Goal: Communication & Community: Answer question/provide support

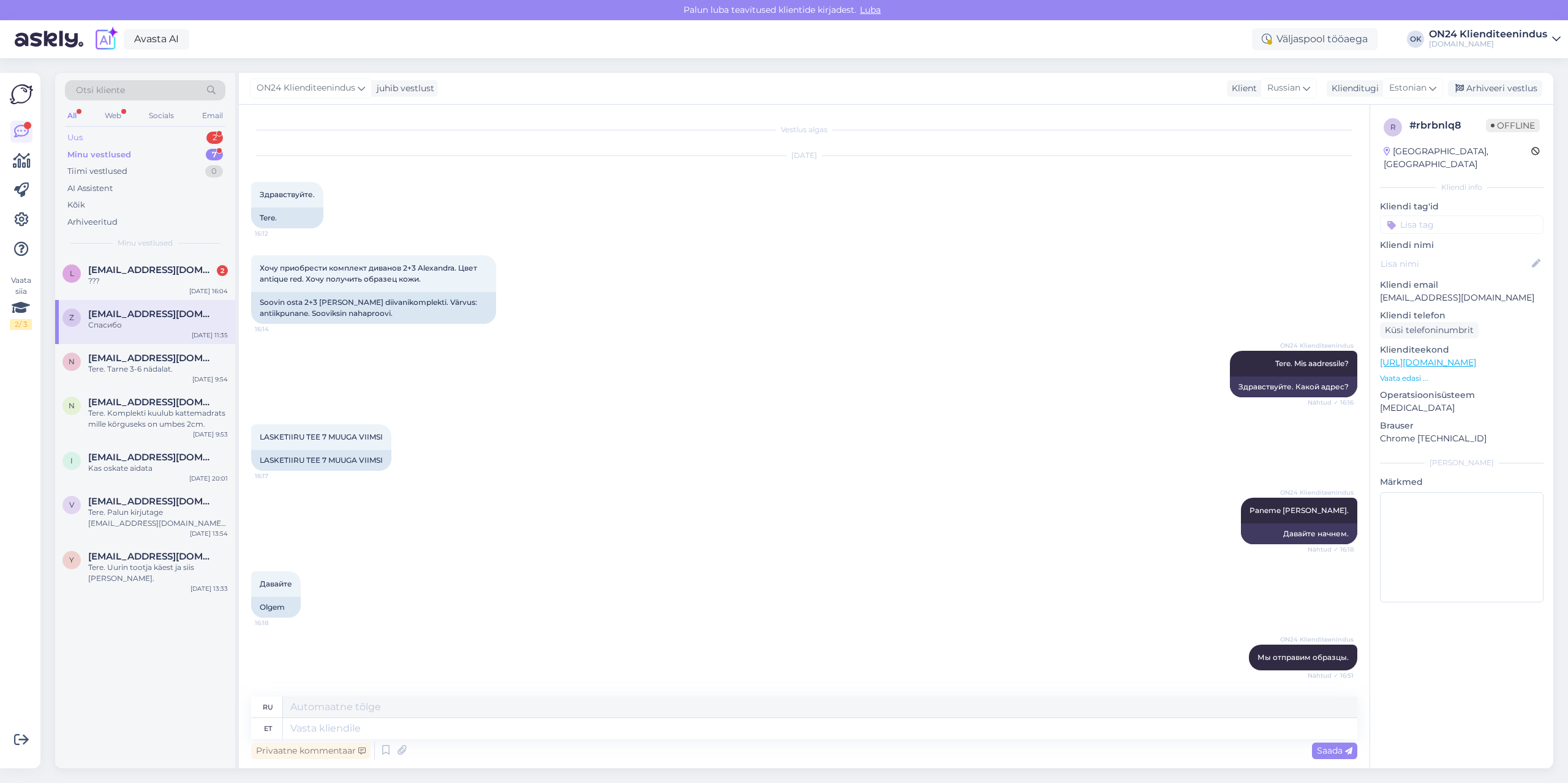
scroll to position [402, 0]
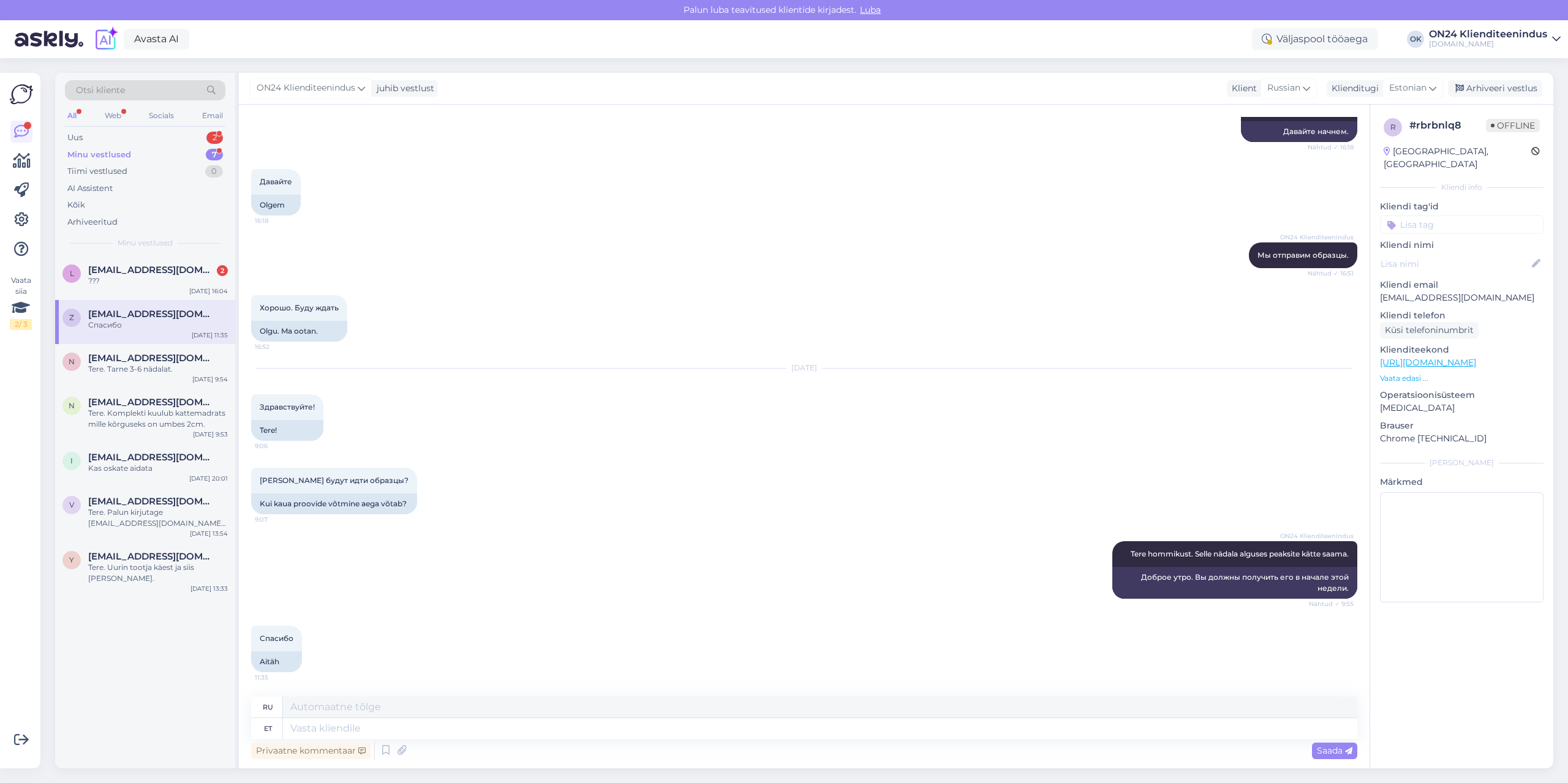
click at [140, 127] on div "Otsi kliente All Web Socials Email Uus 2 Minu vestlused 7 Tiimi vestlused 0 AI …" at bounding box center [145, 164] width 180 height 183
click at [138, 133] on div "Uus 2" at bounding box center [145, 137] width 160 height 17
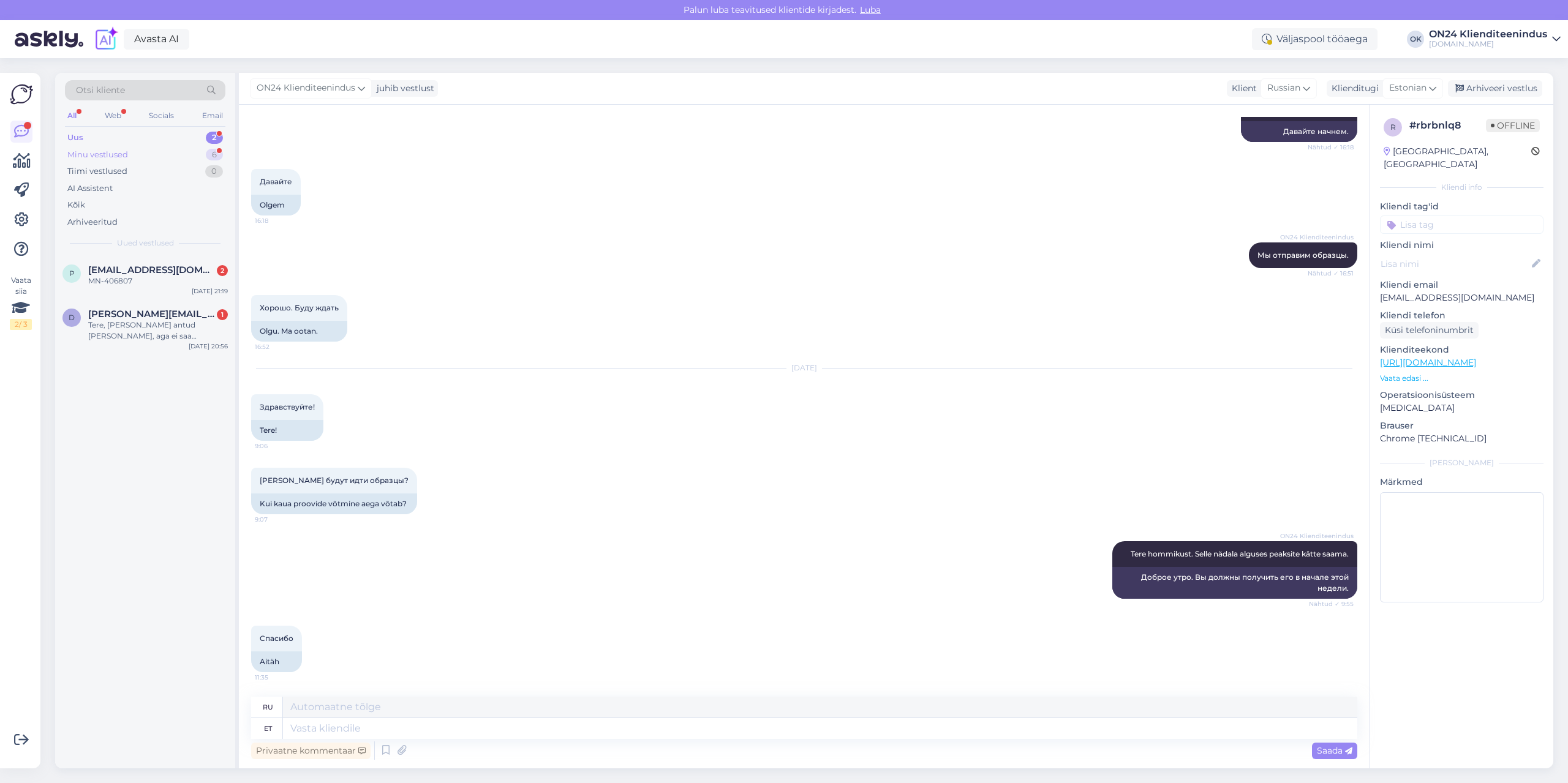
click at [132, 148] on div "Minu vestlused 6" at bounding box center [145, 154] width 160 height 17
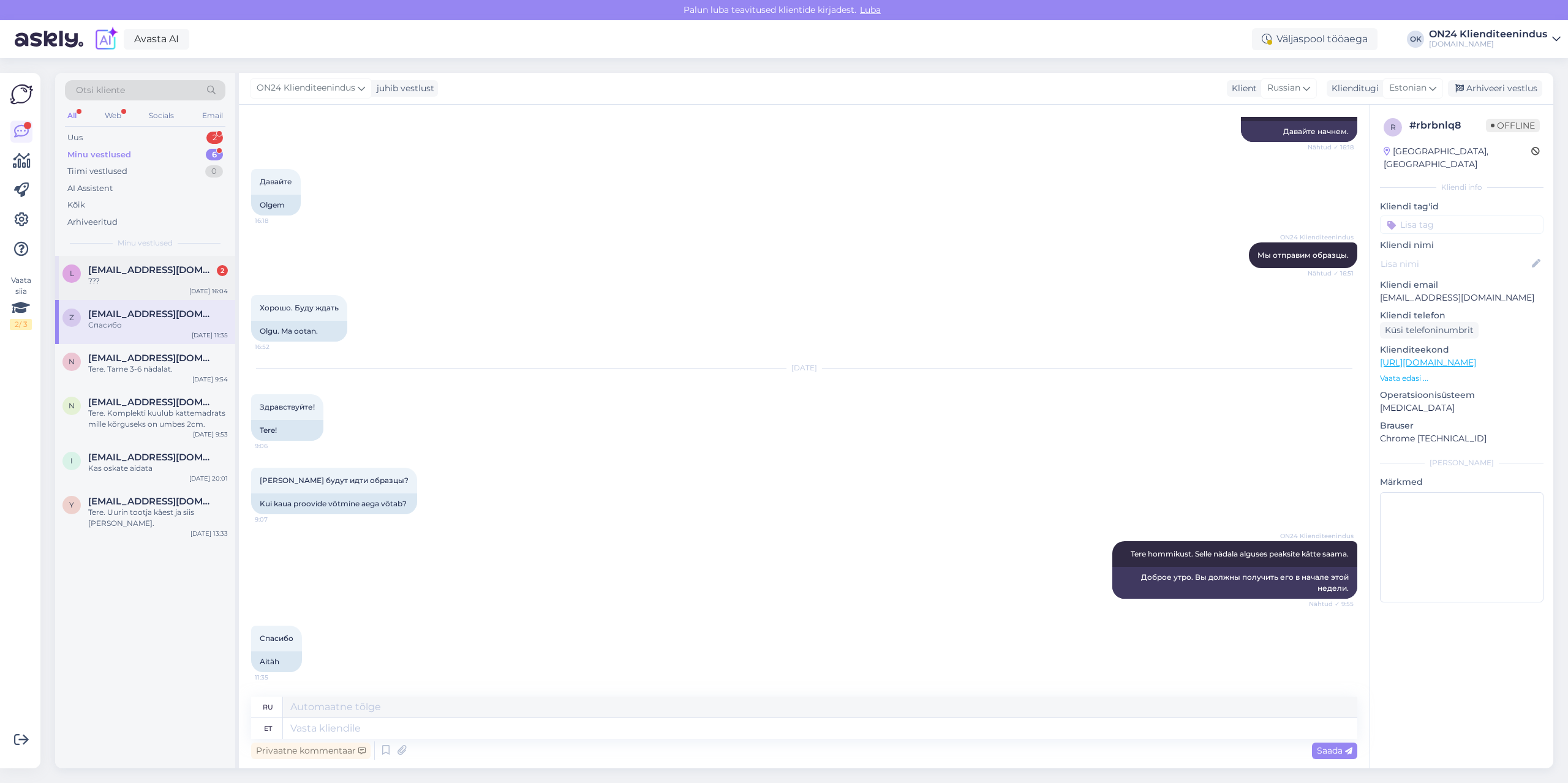
click at [141, 288] on div "L [EMAIL_ADDRESS][DOMAIN_NAME] 2 ??? [DATE] 16:04" at bounding box center [145, 278] width 180 height 44
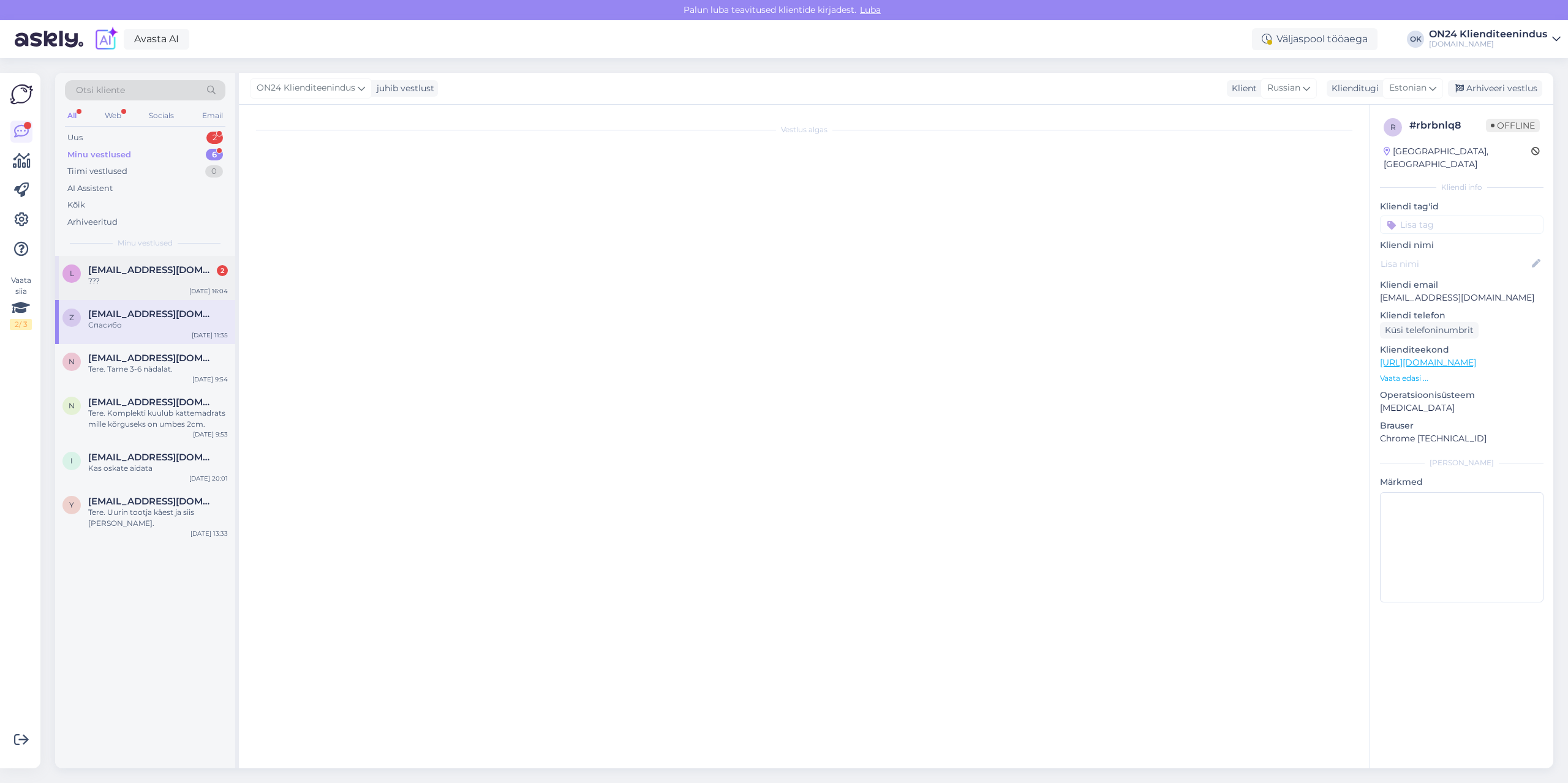
scroll to position [0, 0]
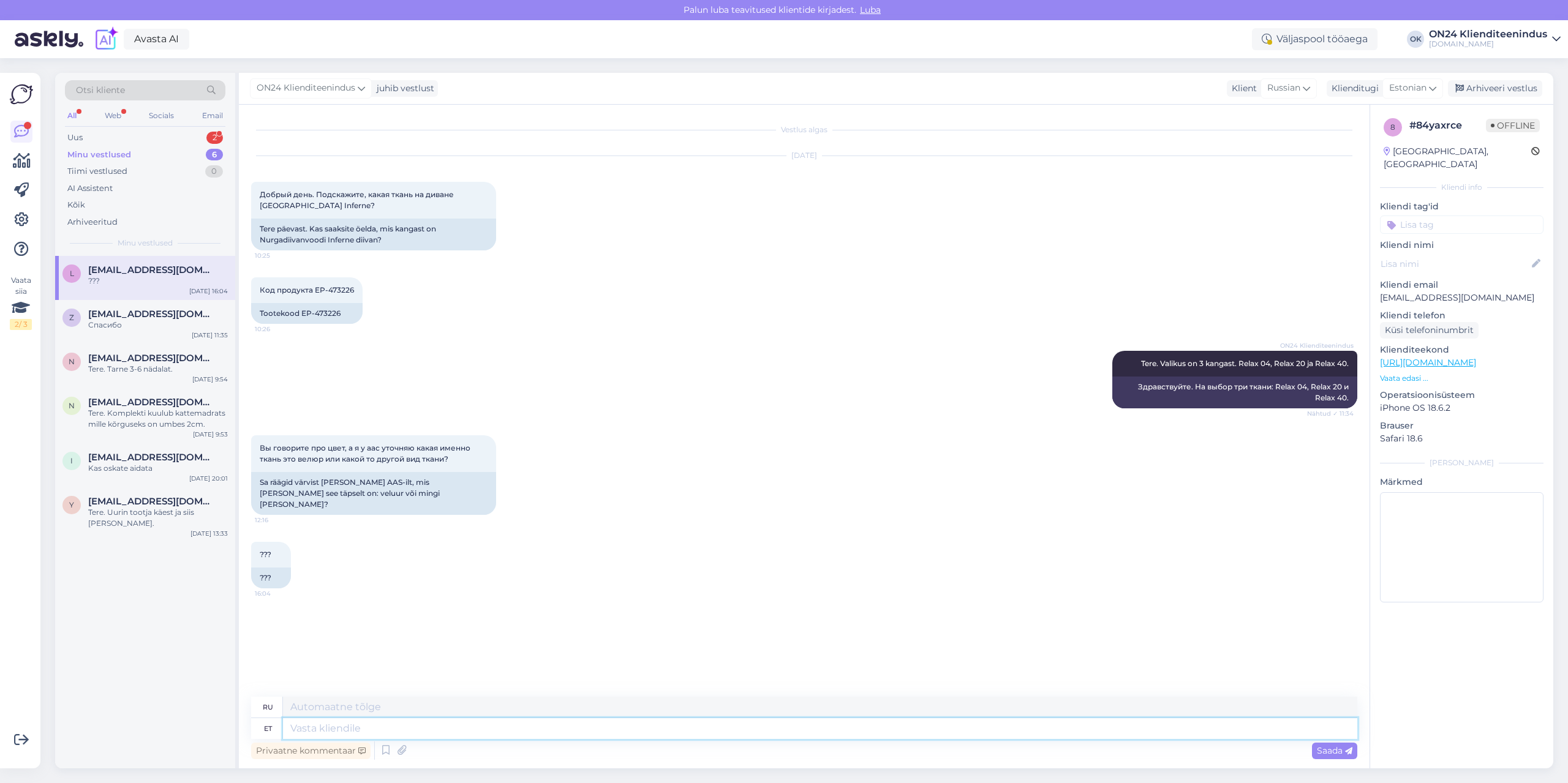
click at [328, 735] on textarea at bounding box center [820, 728] width 1074 height 21
type textarea "Tere."
type textarea "Привет."
type textarea "Tere. Uurin ja"
type textarea "Привет. Я провожу исследование."
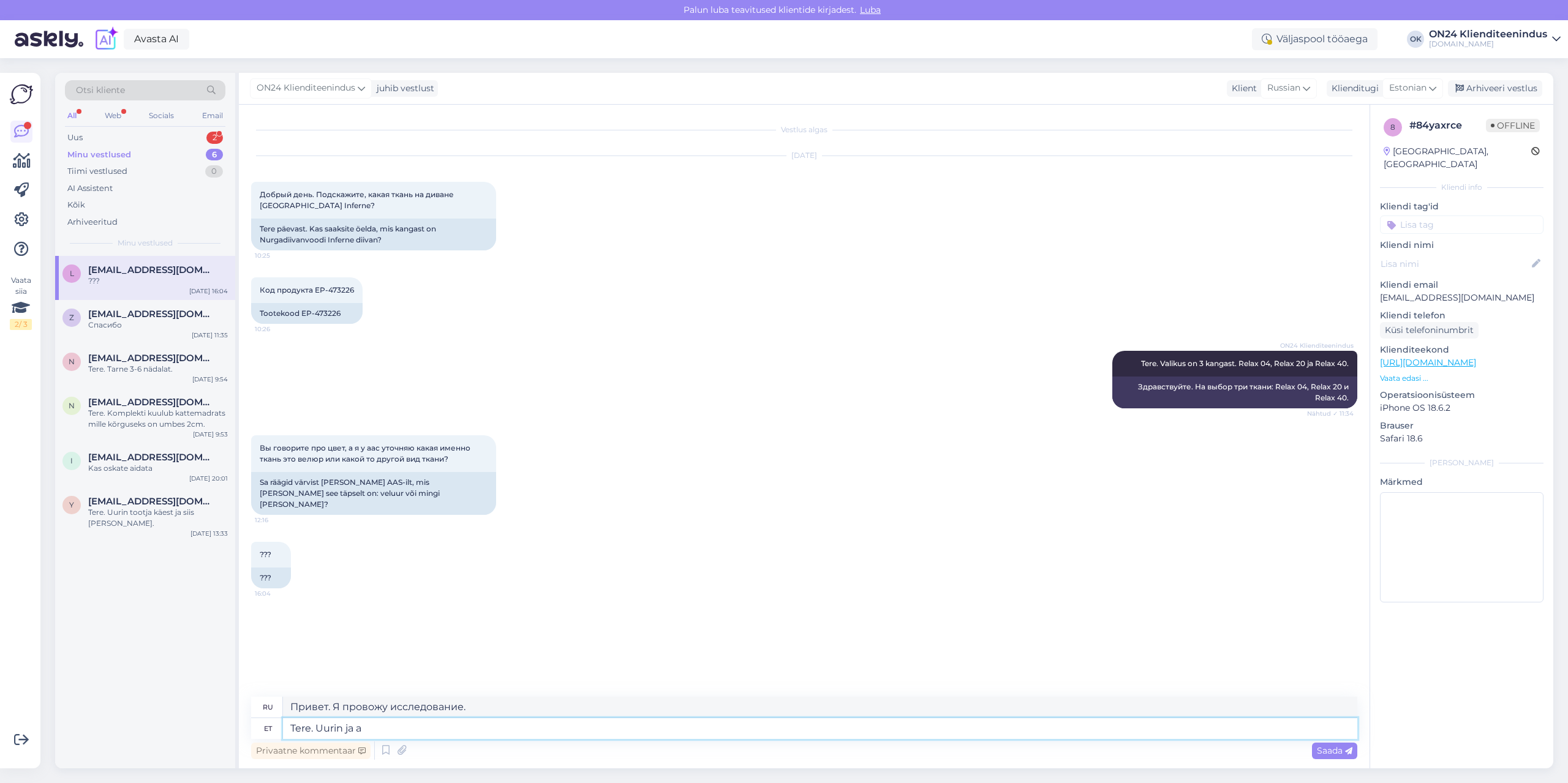
type textarea "Tere. Uurin ja an"
type textarea "Здравствуйте. Я занимаюсь исследованиями [PERSON_NAME]"
type textarea "Tere. Uurin [PERSON_NAME] te"
type textarea "Здравствуйте. Я проверю и дам"
type textarea "Tere. Uurin [PERSON_NAME] teaa."
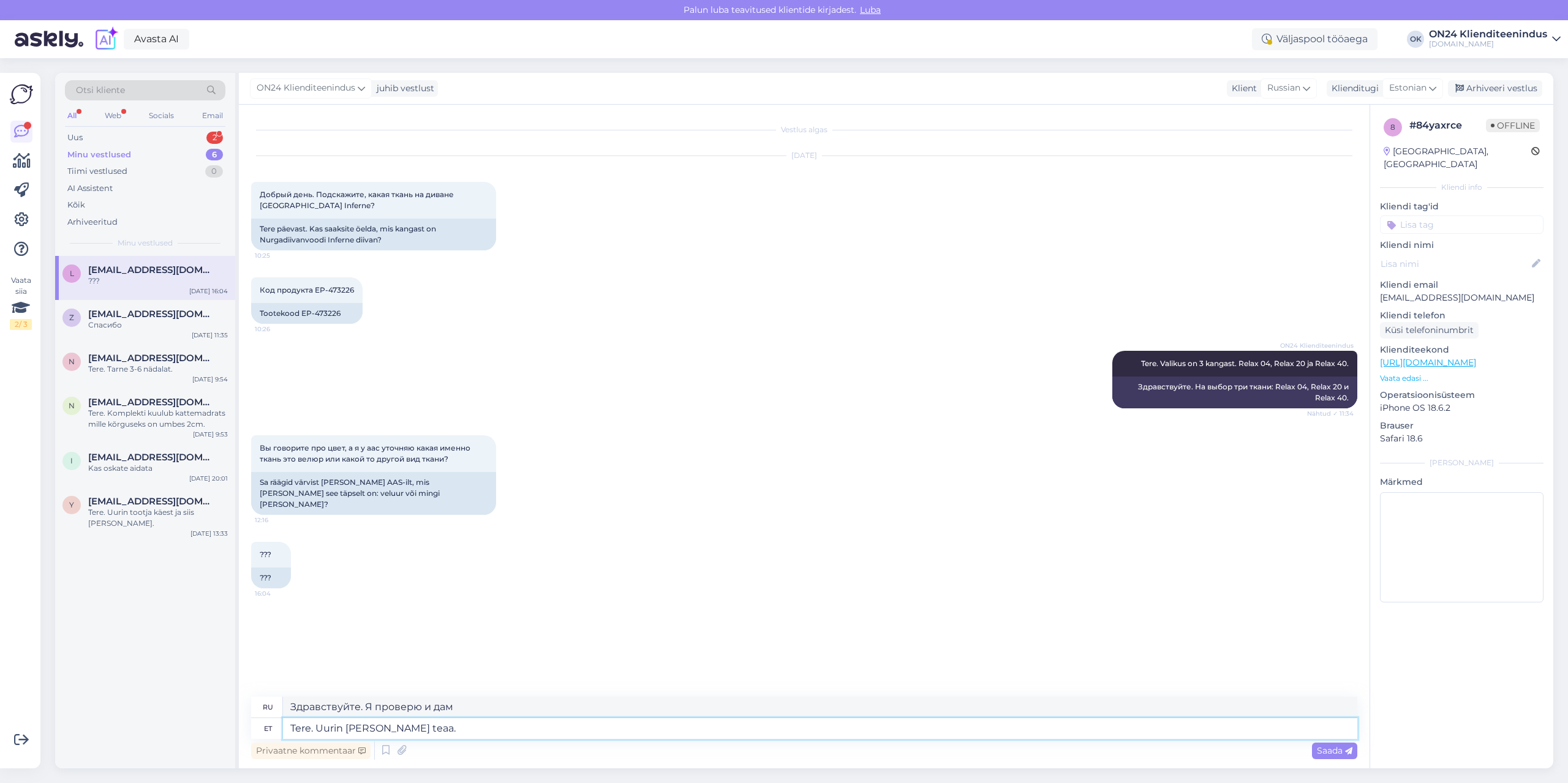
type textarea "Здравствуйте. Я разберусь и дам вам знать."
type textarea "Tere. [PERSON_NAME] [PERSON_NAME] teada."
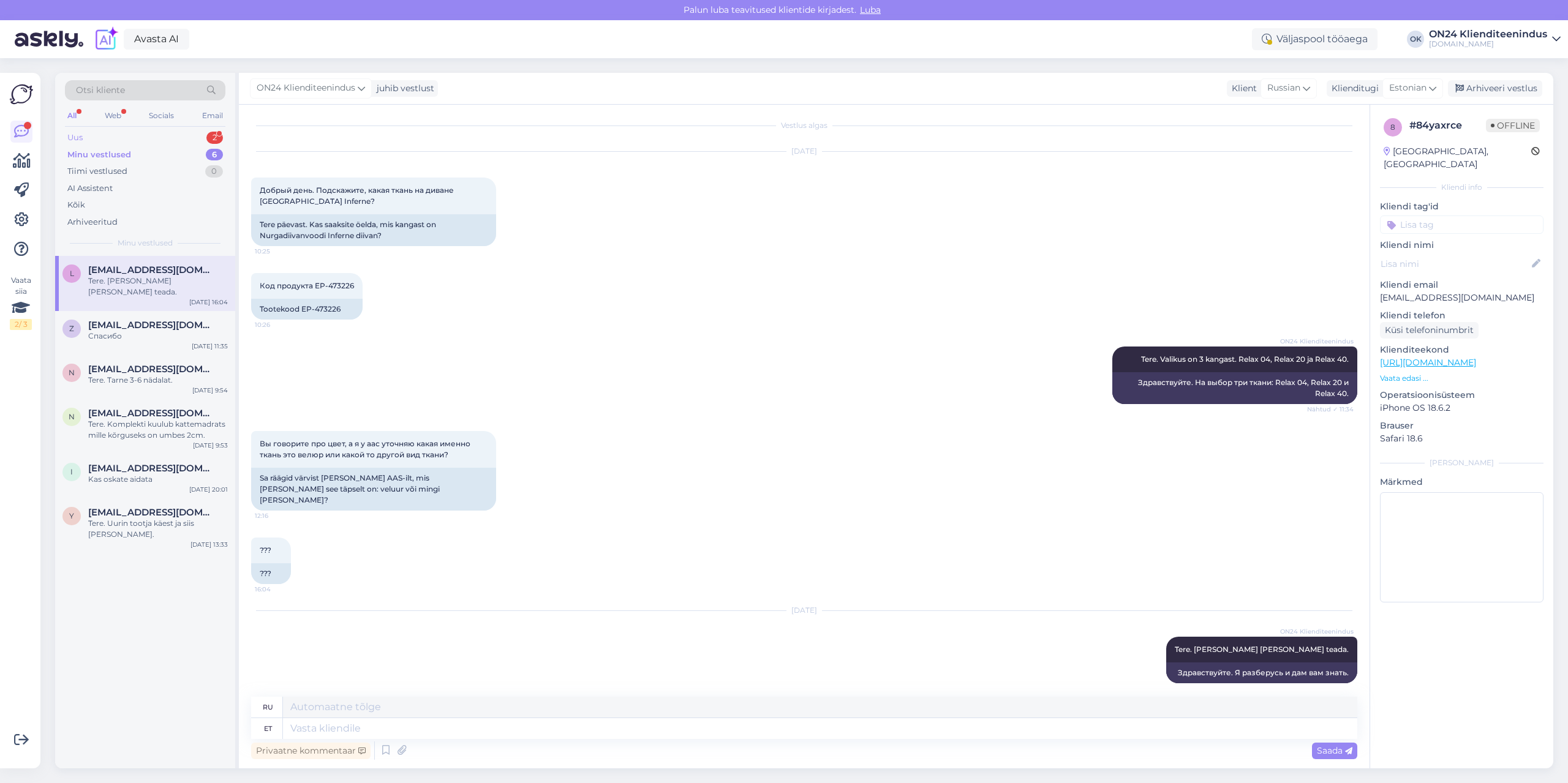
click at [156, 132] on div "Uus 2" at bounding box center [145, 137] width 160 height 17
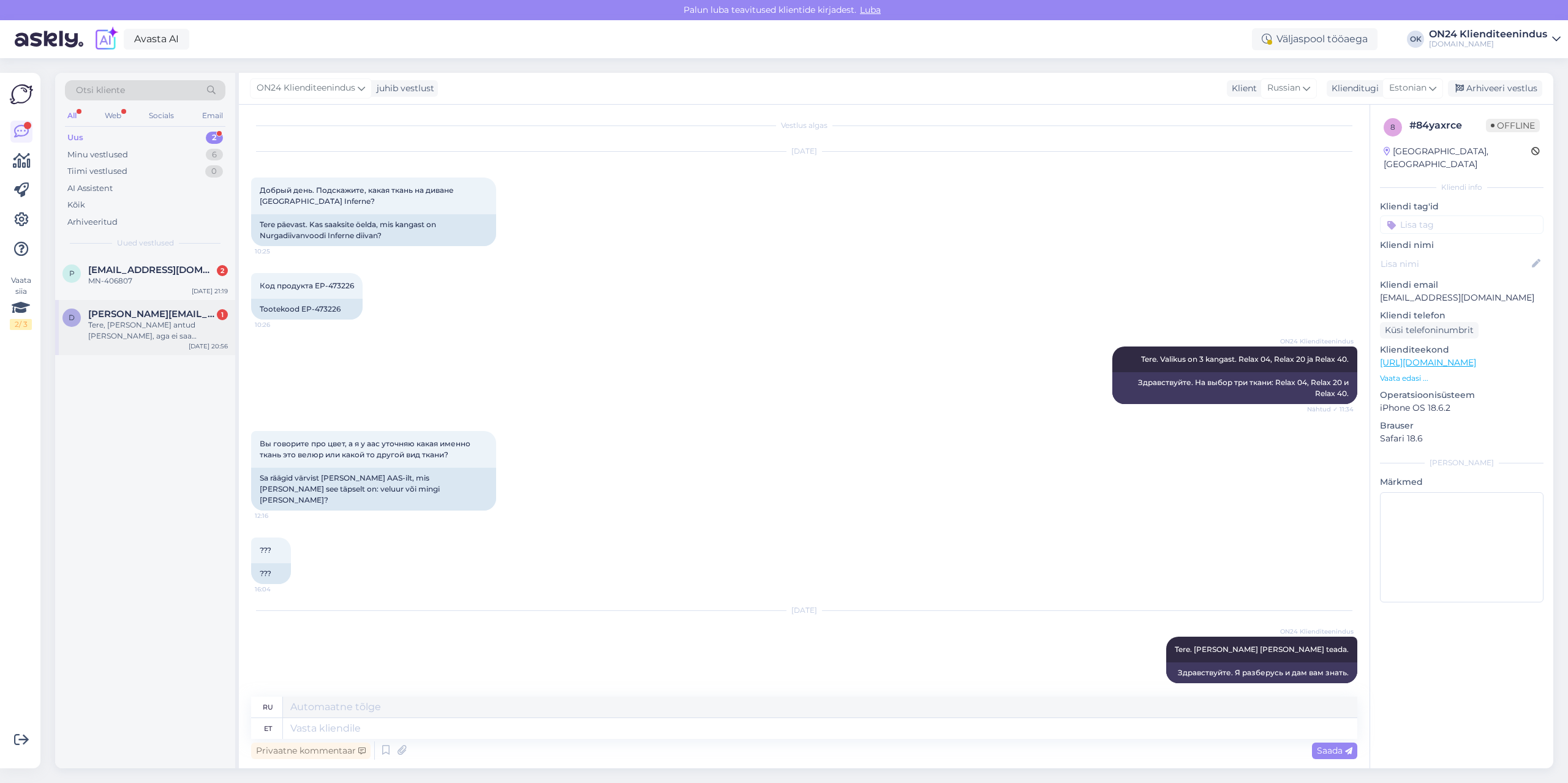
click at [138, 307] on div "d [PERSON_NAME][EMAIL_ADDRESS][DOMAIN_NAME] 1 Tere, Huvitav antud [PERSON_NAME]…" at bounding box center [145, 327] width 180 height 55
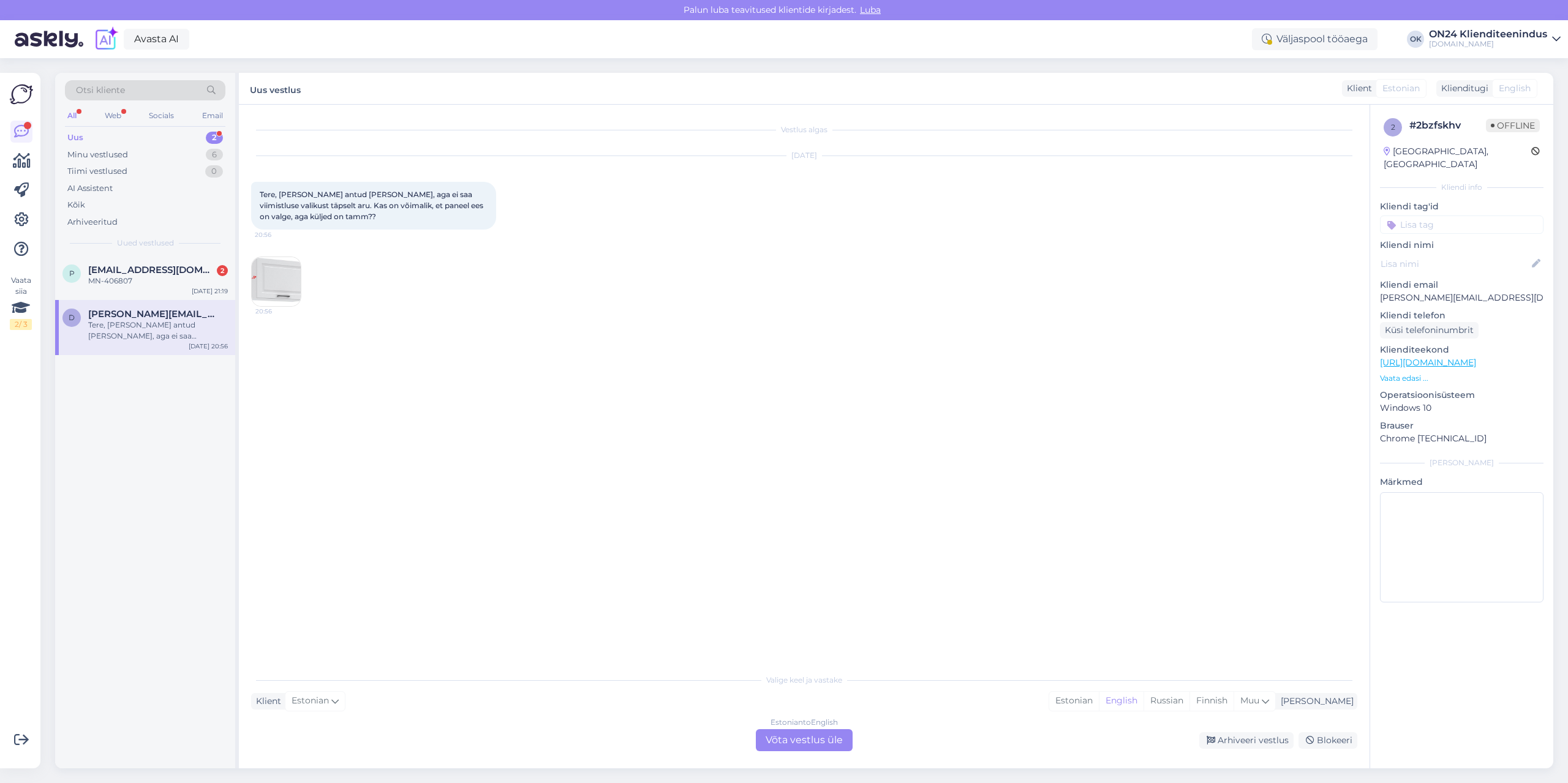
scroll to position [0, 0]
click at [276, 284] on img at bounding box center [276, 281] width 49 height 49
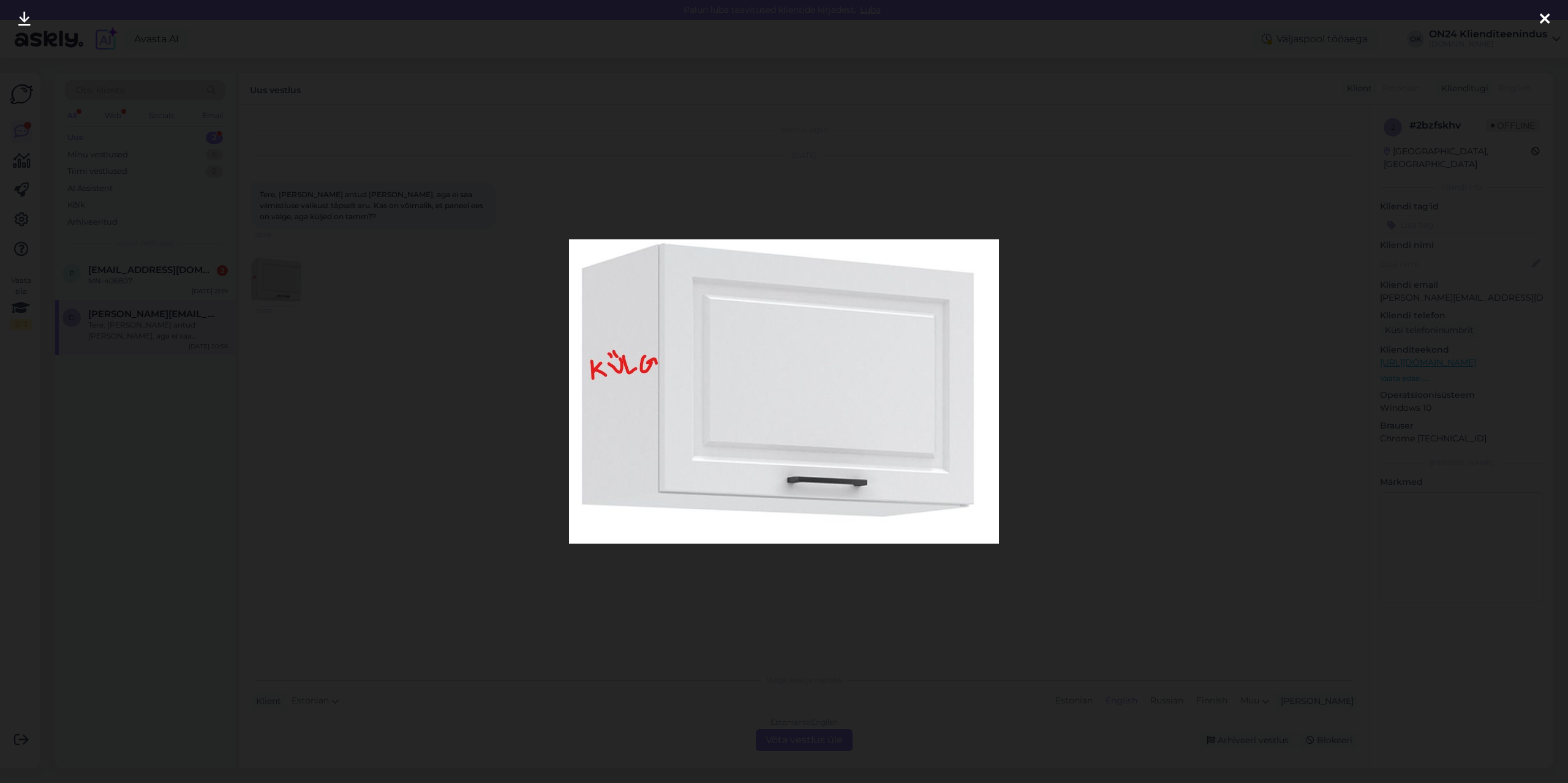
click at [389, 323] on div at bounding box center [784, 391] width 1568 height 783
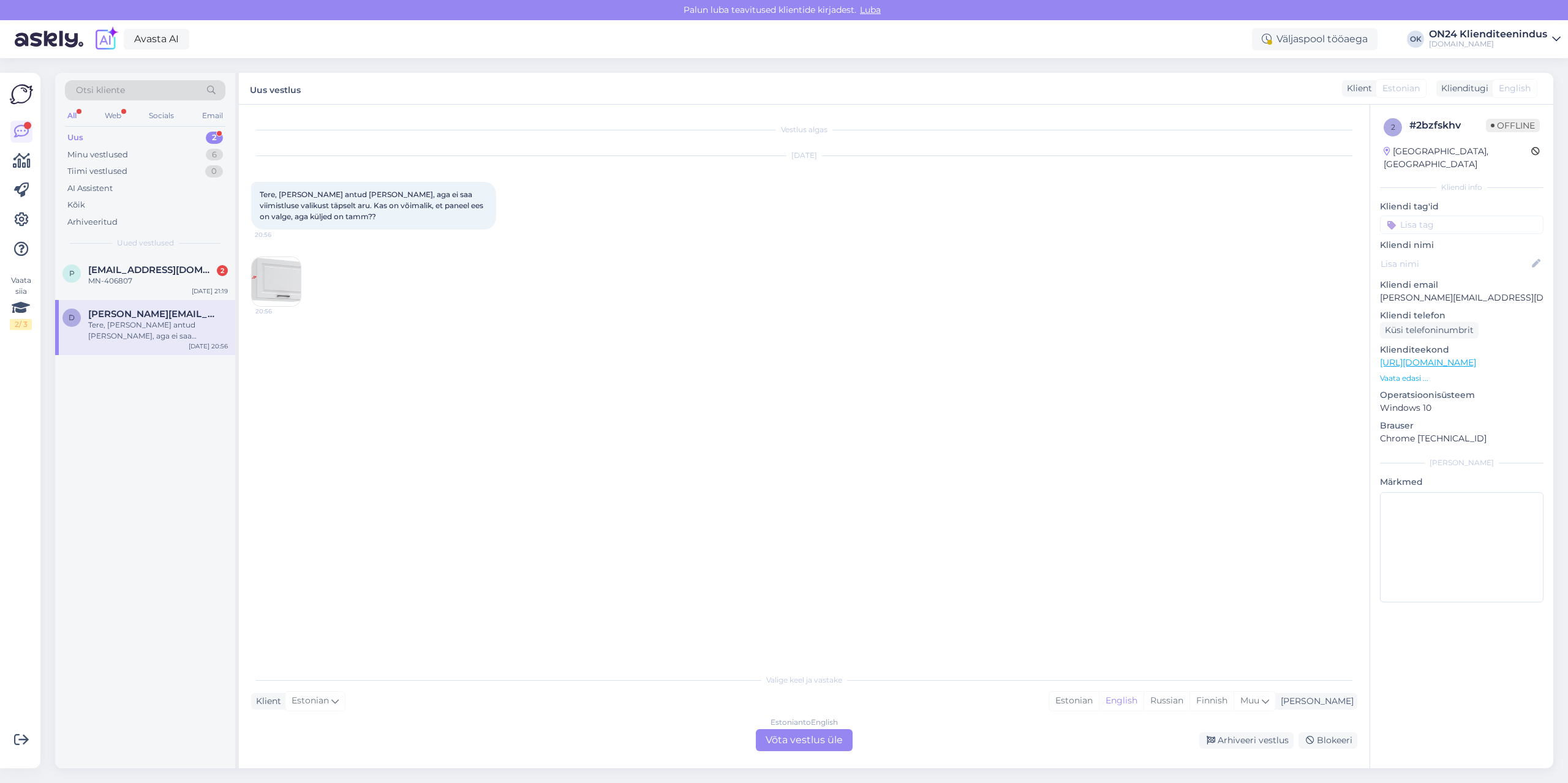
click at [1396, 373] on p "Vaata edasi ..." at bounding box center [1461, 378] width 163 height 11
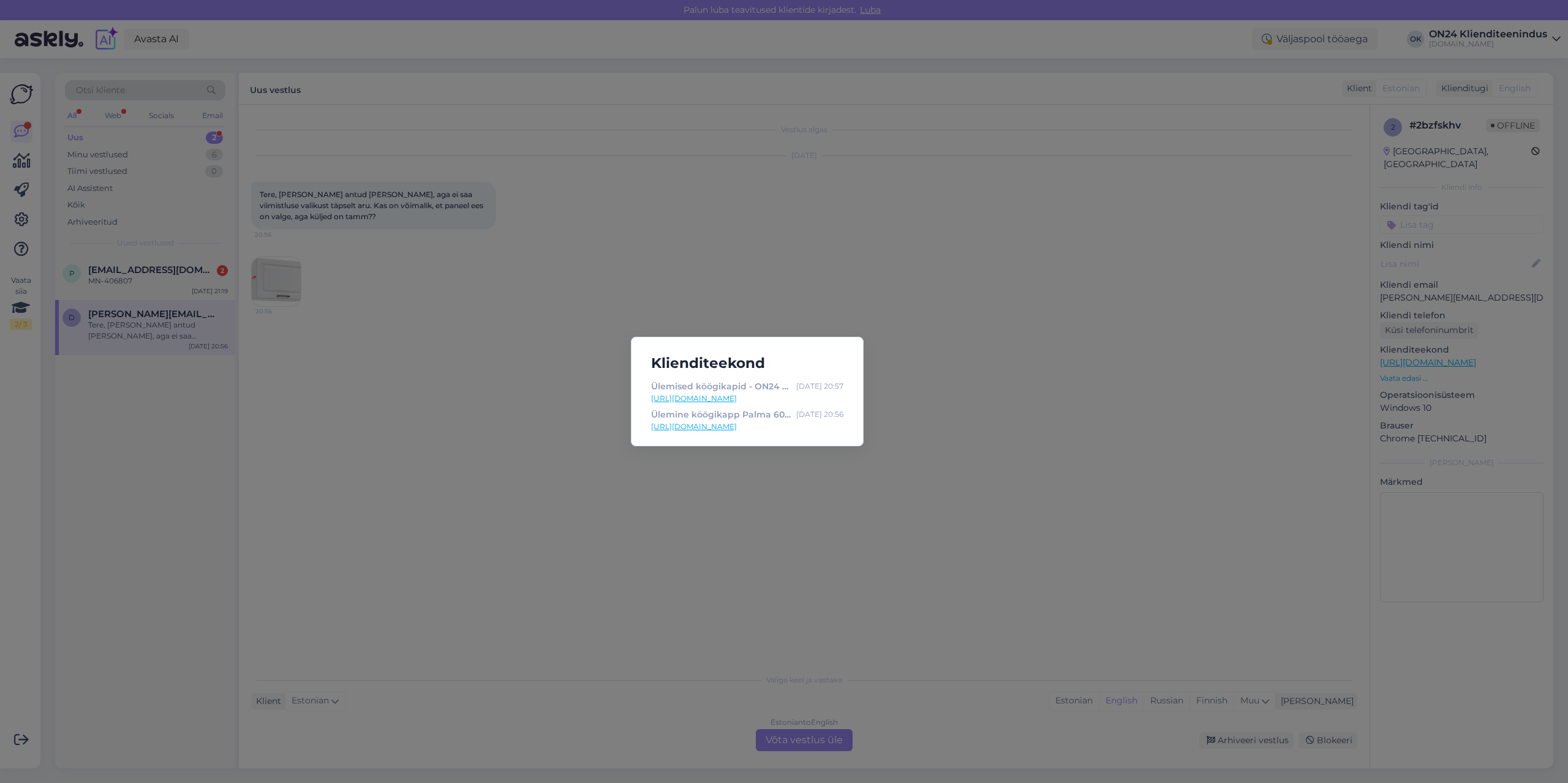
click at [773, 430] on link "[URL][DOMAIN_NAME]" at bounding box center [747, 426] width 192 height 11
click at [372, 359] on div "Klienditeekond Ülemised köögikapid - ON24 Home & Living [DATE] 20:57 [URL][DOMA…" at bounding box center [784, 391] width 1568 height 783
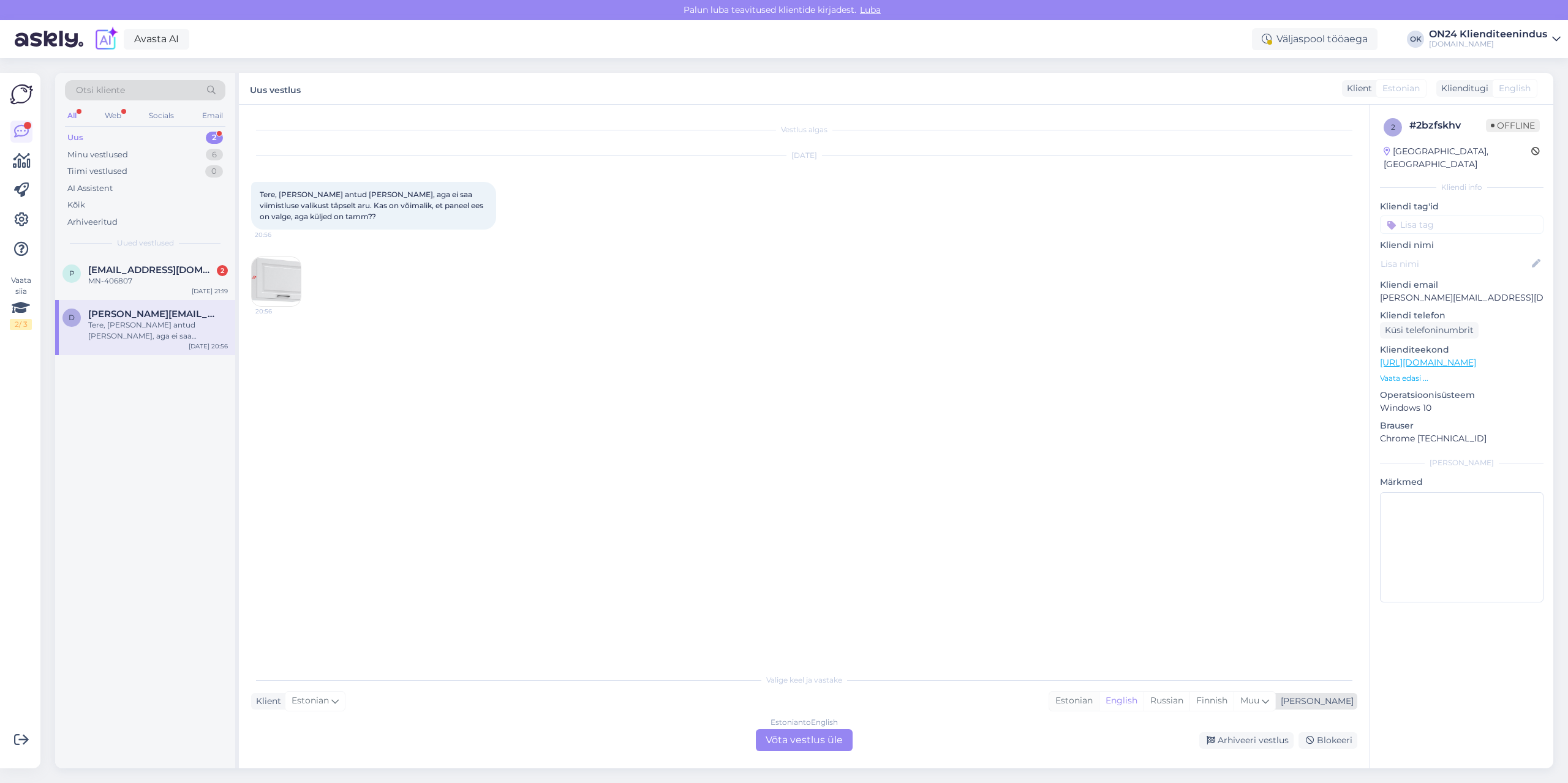
click at [1099, 702] on div "Estonian" at bounding box center [1074, 701] width 50 height 18
click at [825, 743] on div "Estonian to Estonian Võta vestlus üle" at bounding box center [804, 740] width 97 height 22
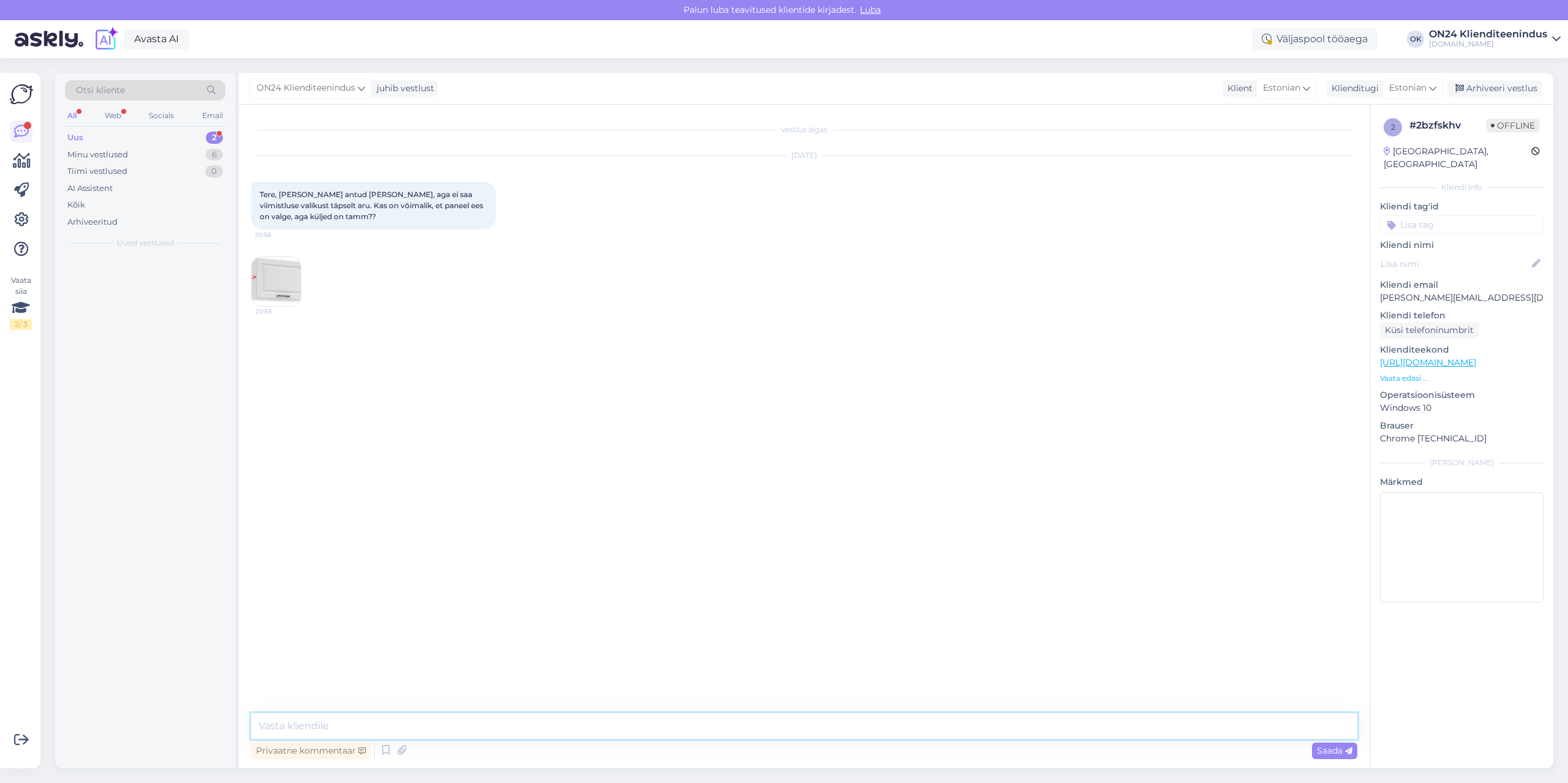
click at [806, 723] on textarea at bounding box center [804, 726] width 1106 height 26
type textarea "Tere. Uurin tootja käest [PERSON_NAME] [PERSON_NAME] saabub vastus."
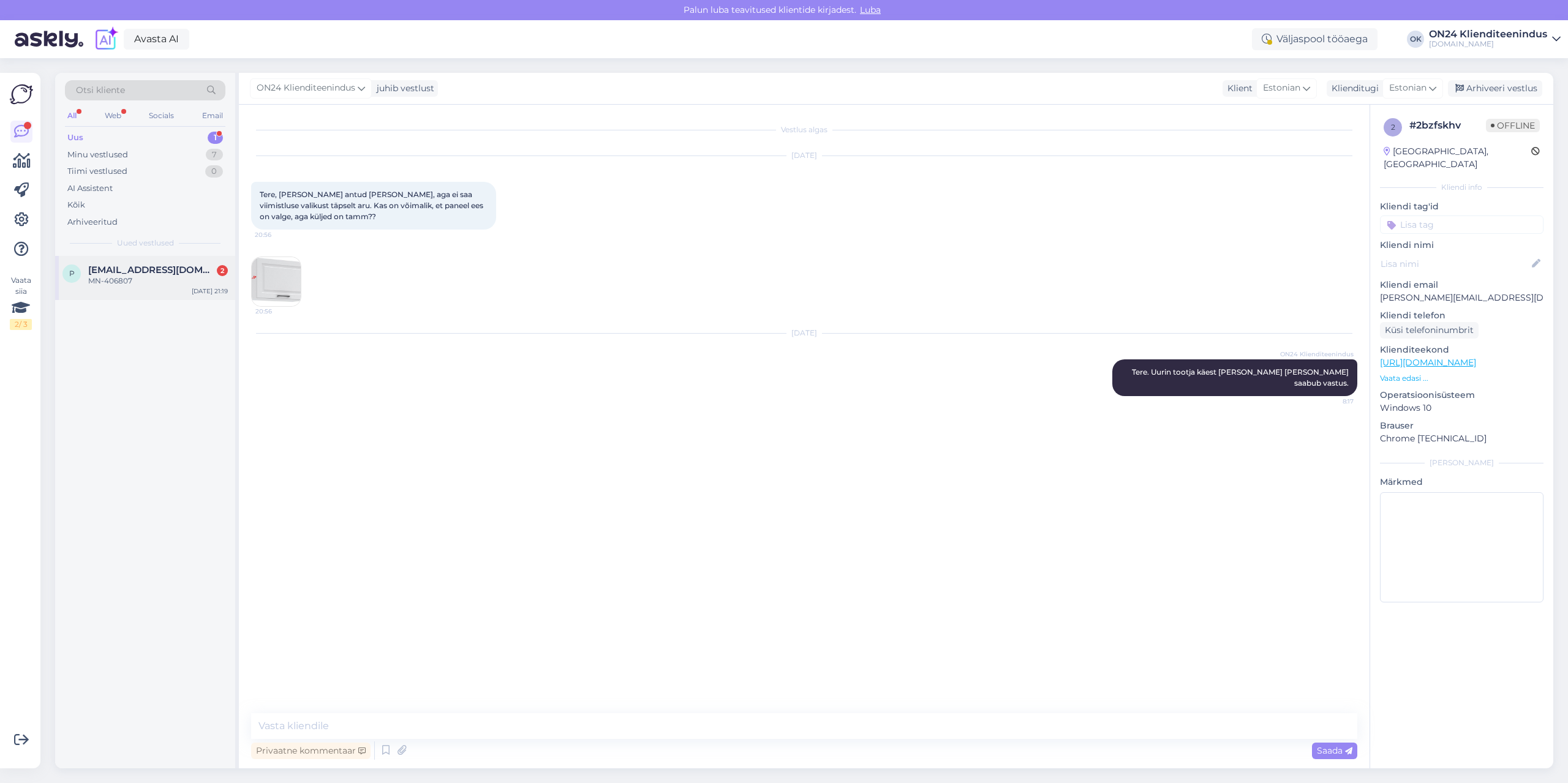
click at [150, 282] on div "MN-406807" at bounding box center [158, 281] width 140 height 11
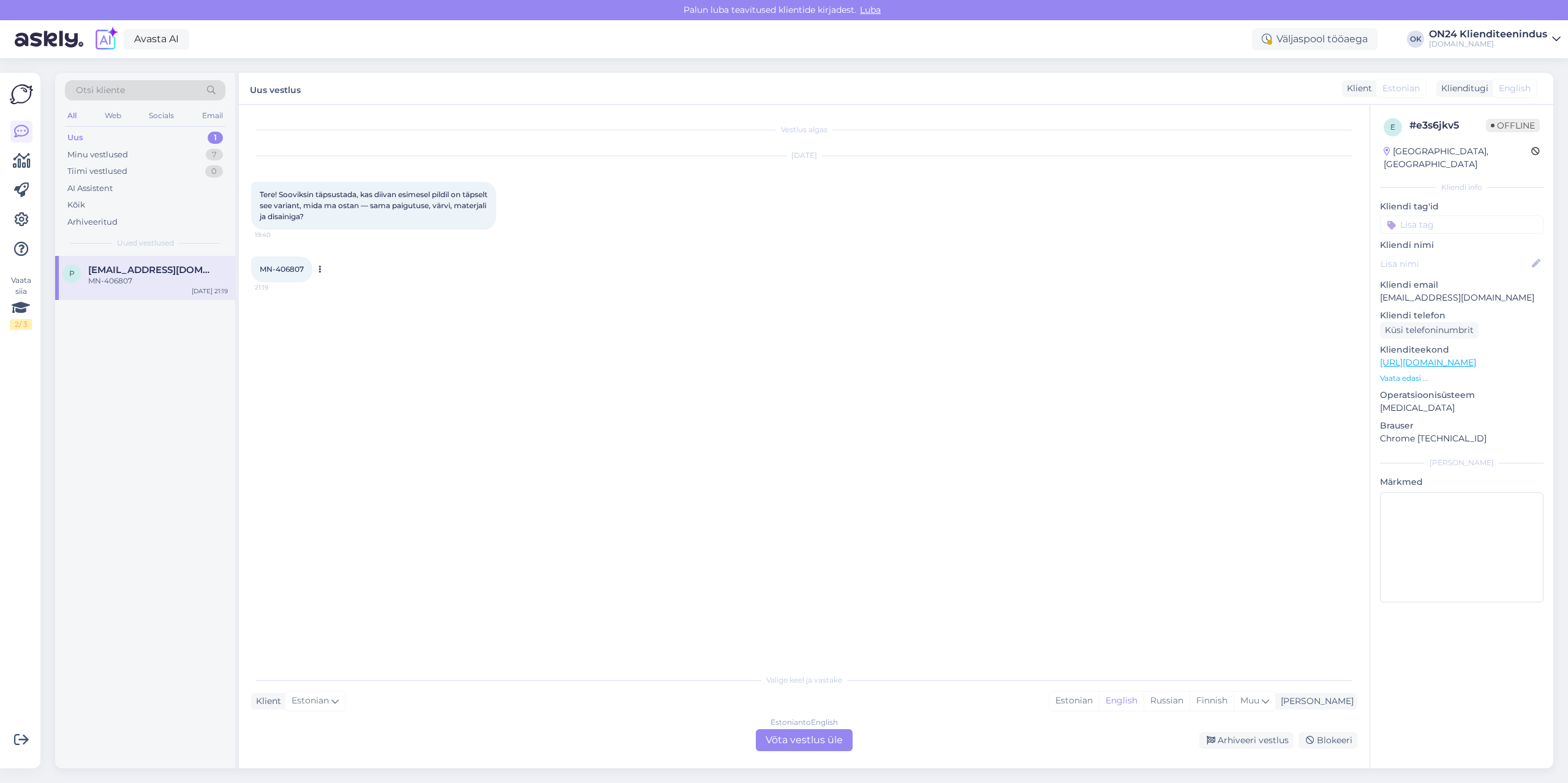
click at [290, 274] on div "MN-406807 21:19" at bounding box center [281, 270] width 61 height 26
click at [288, 264] on div "MN-406807 21:19" at bounding box center [281, 270] width 61 height 26
copy div "406807 21:19"
click at [180, 405] on div "p [EMAIL_ADDRESS][DOMAIN_NAME] MN-406807 [DATE] 21:19" at bounding box center [145, 512] width 180 height 513
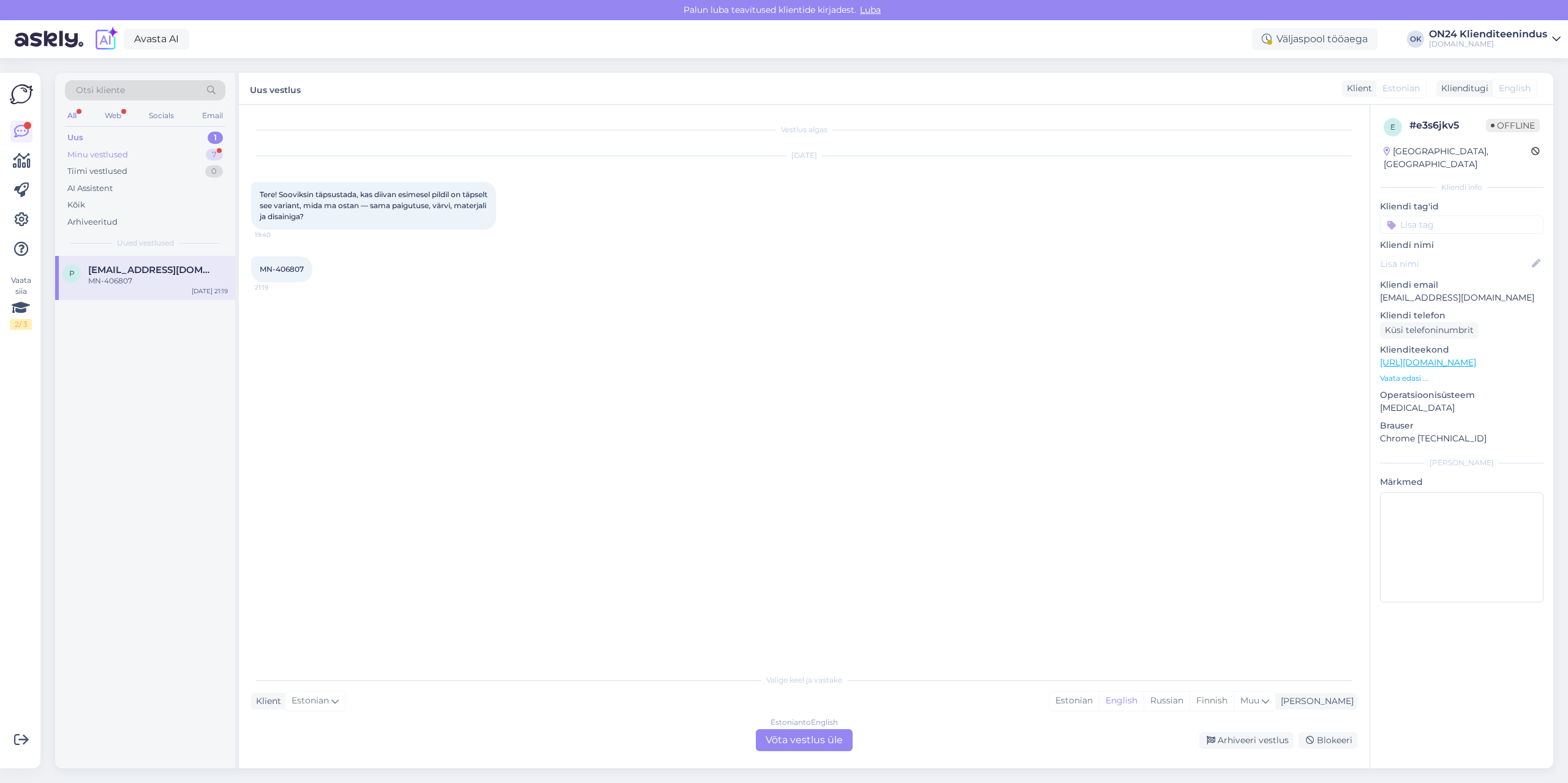
click at [107, 156] on div "Minu vestlused" at bounding box center [97, 155] width 61 height 12
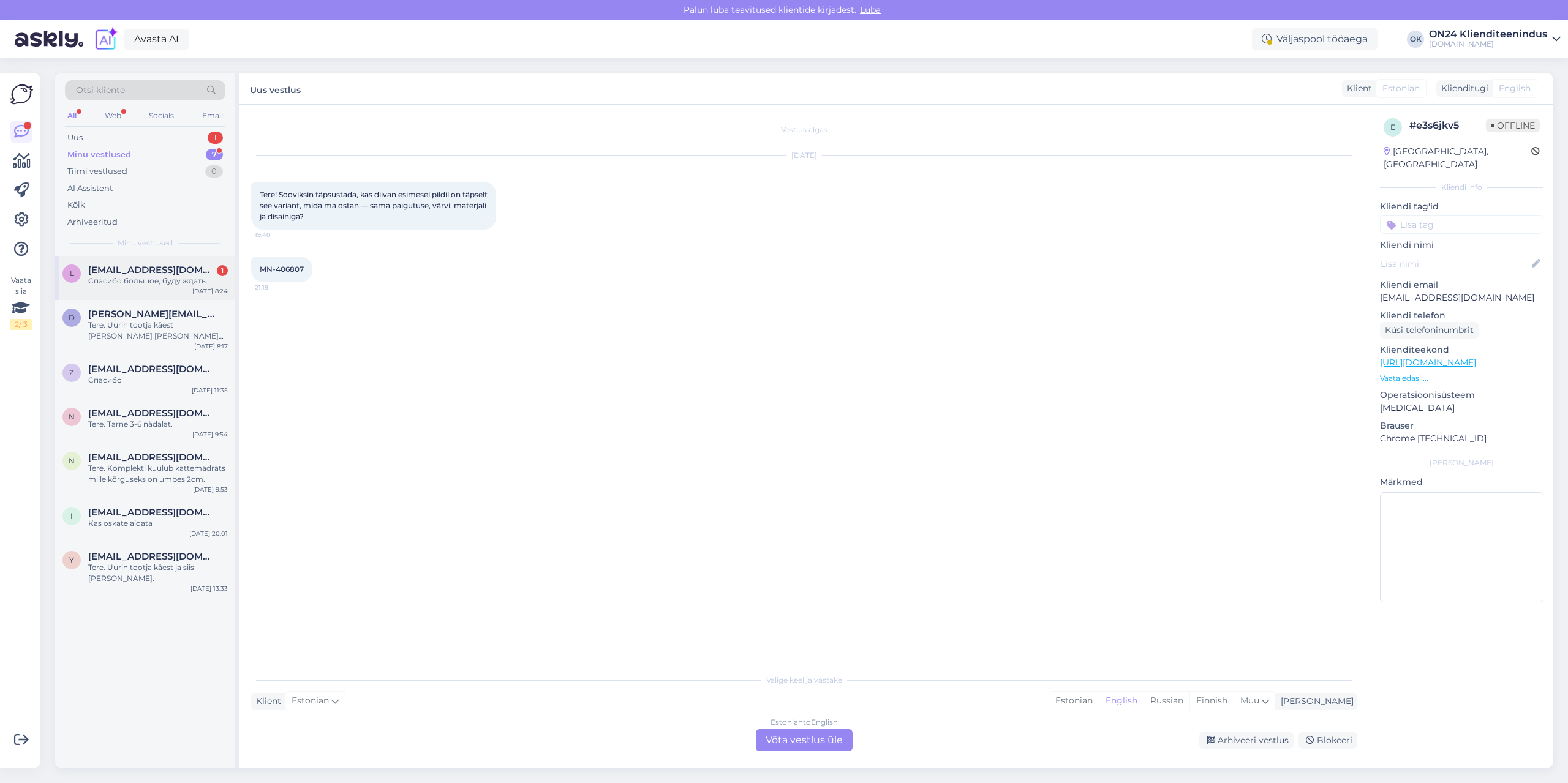
click at [135, 277] on div "Спасибо большое, буду ждать." at bounding box center [158, 281] width 140 height 11
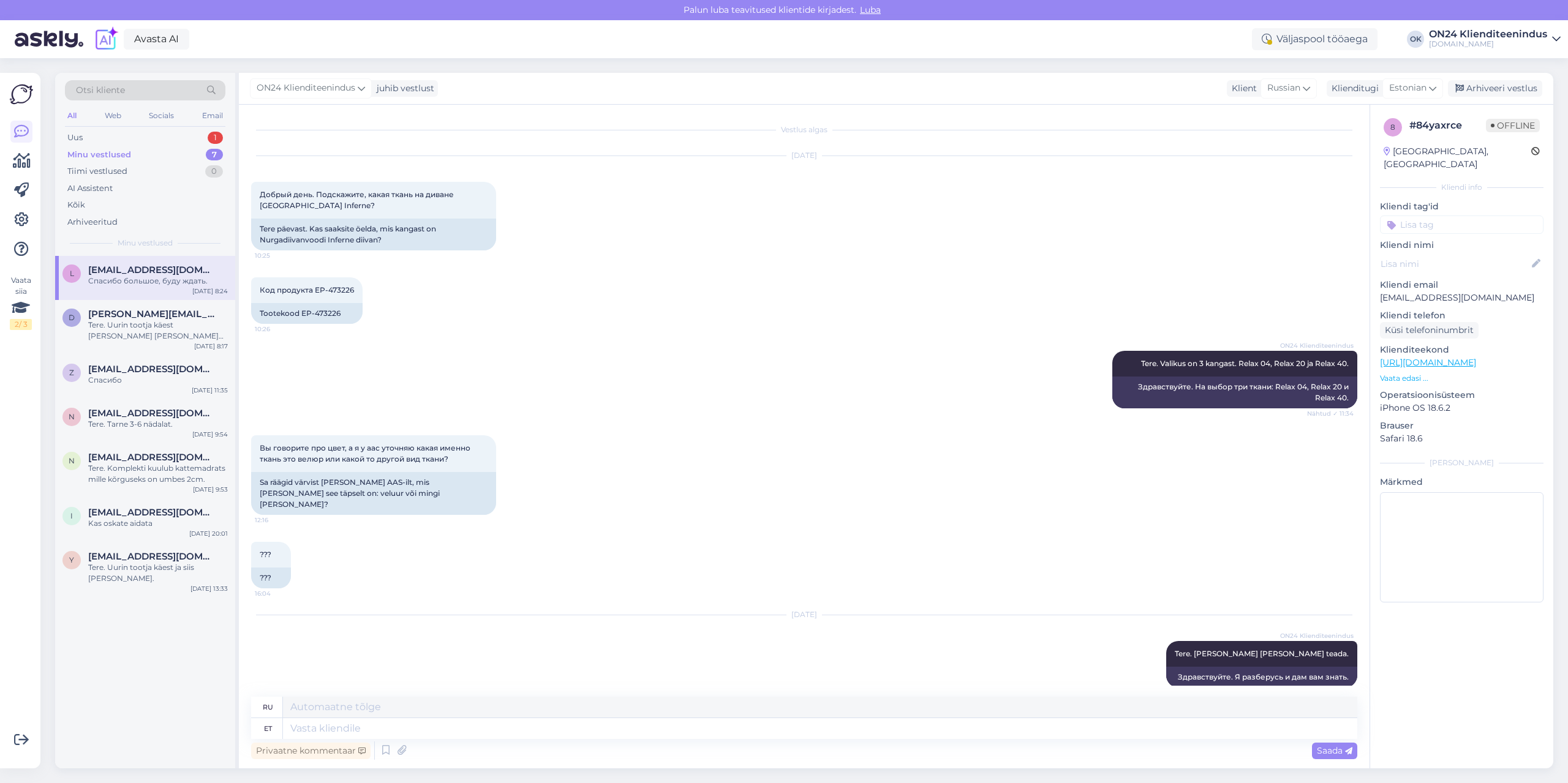
scroll to position [78, 0]
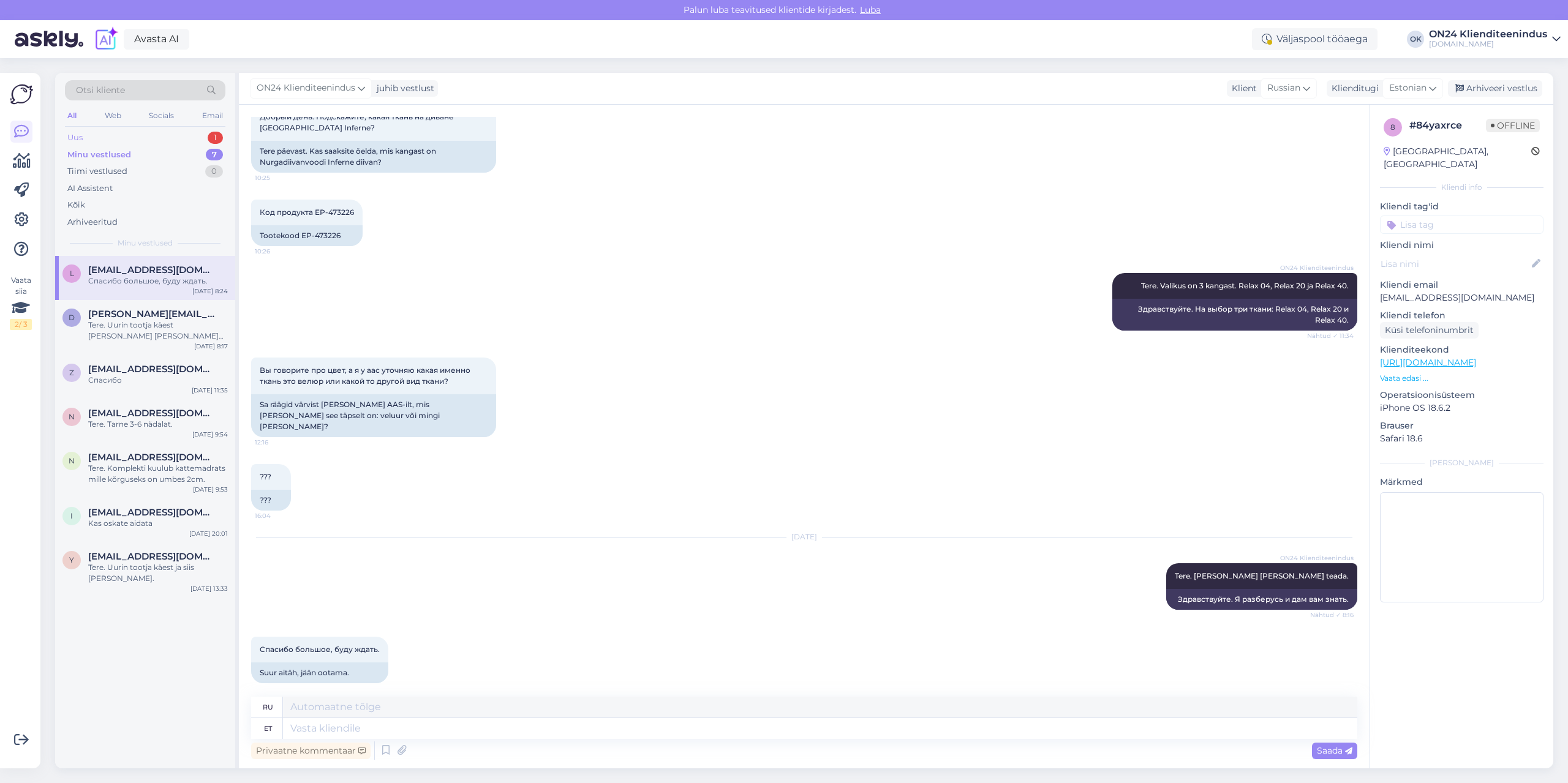
click at [128, 135] on div "Uus 1" at bounding box center [145, 137] width 160 height 17
